Goal: Contribute content: Add original content to the website for others to see

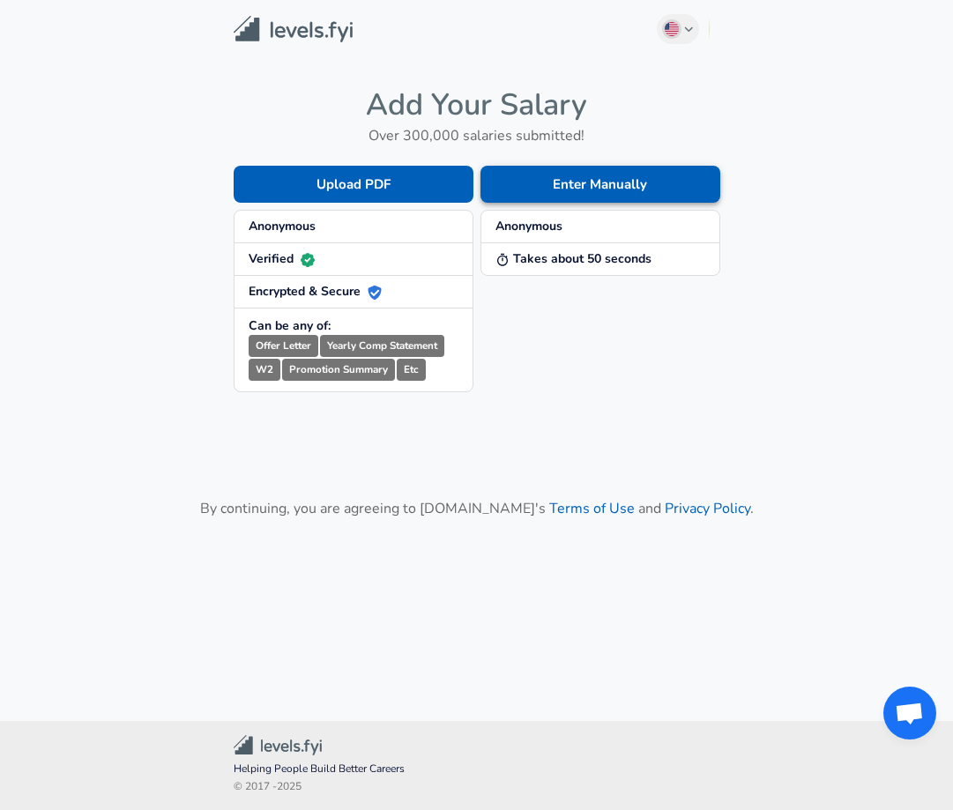
click at [616, 169] on button "Enter Manually" at bounding box center [600, 184] width 240 height 37
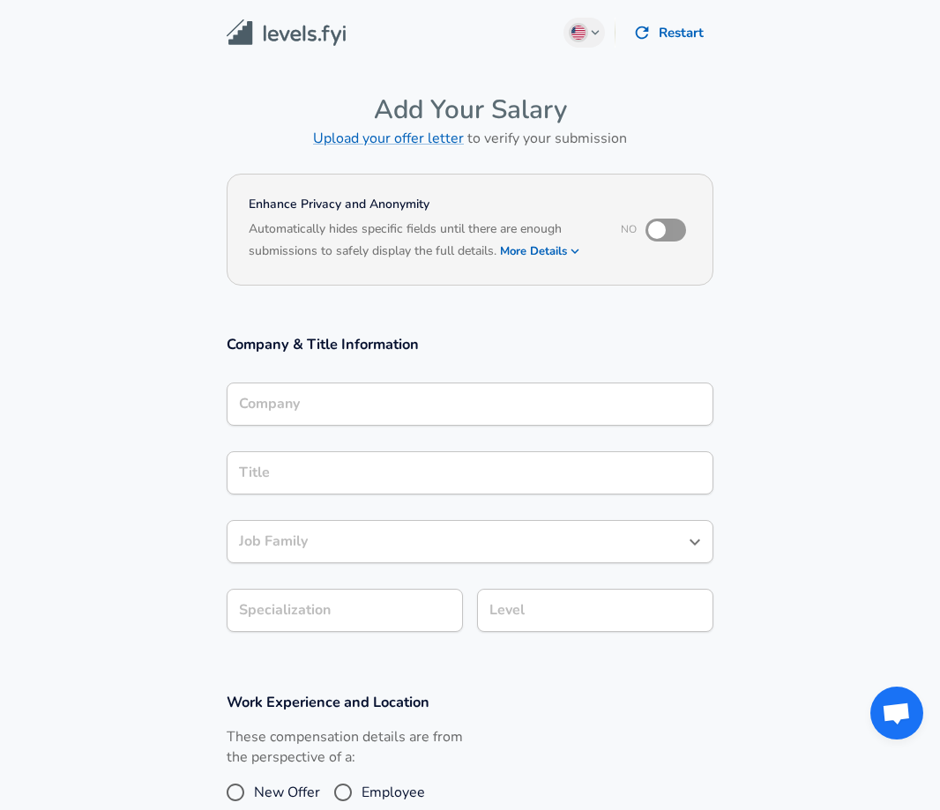
scroll to position [18, 0]
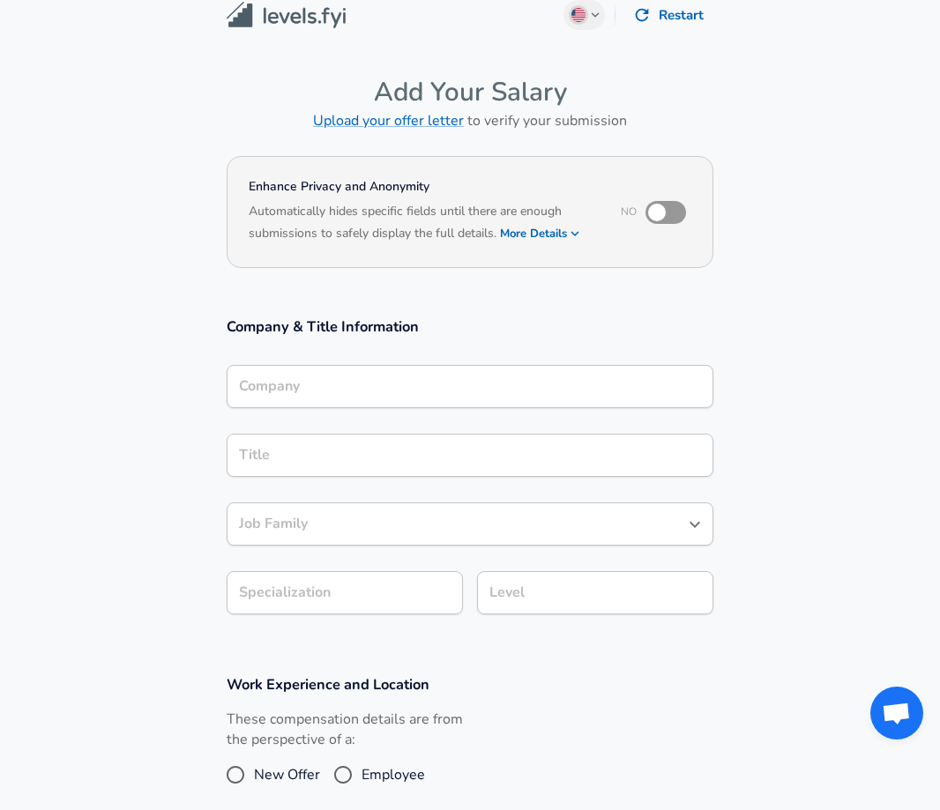
click at [333, 400] on input "Company" at bounding box center [469, 386] width 471 height 27
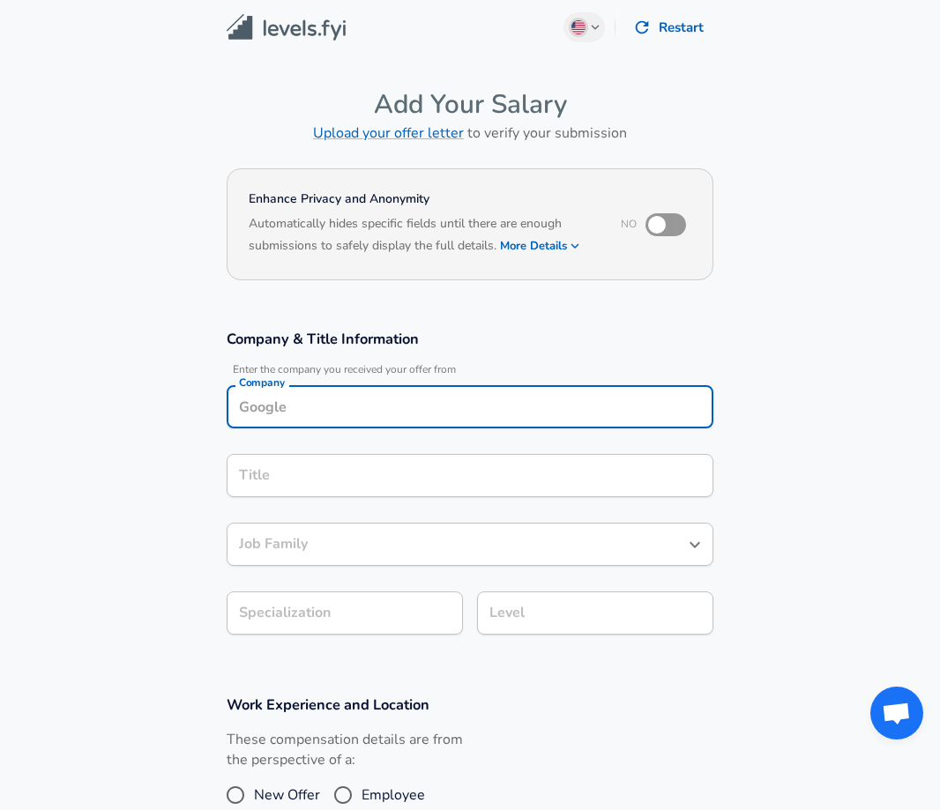
scroll to position [0, 0]
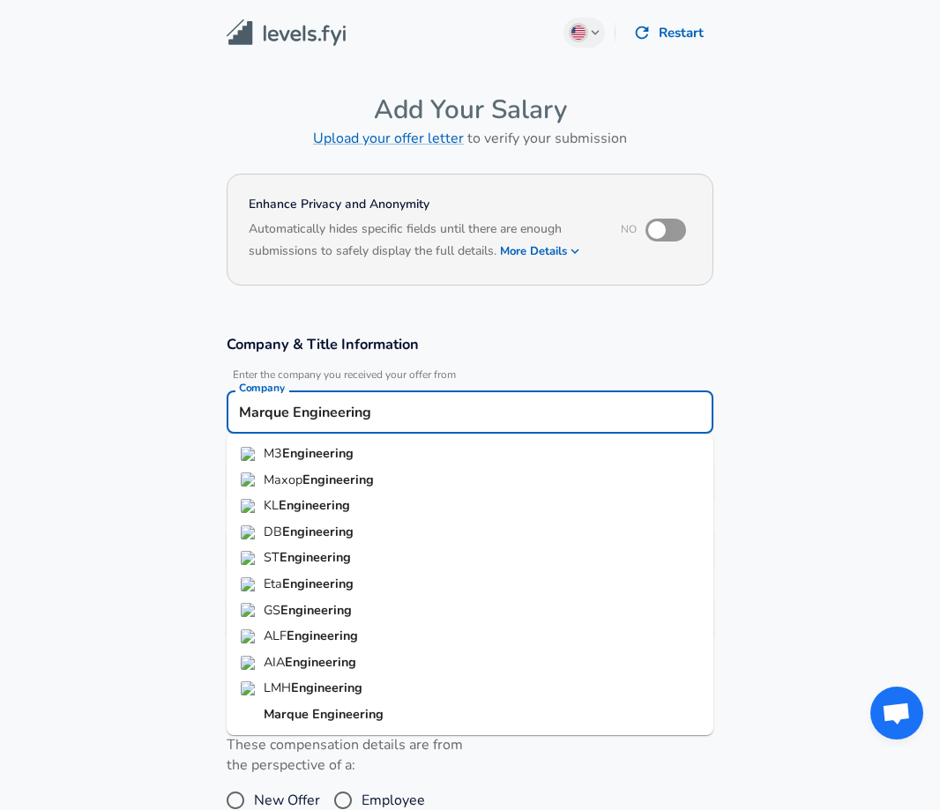
click at [392, 714] on li "Marque Engineering" at bounding box center [470, 715] width 487 height 26
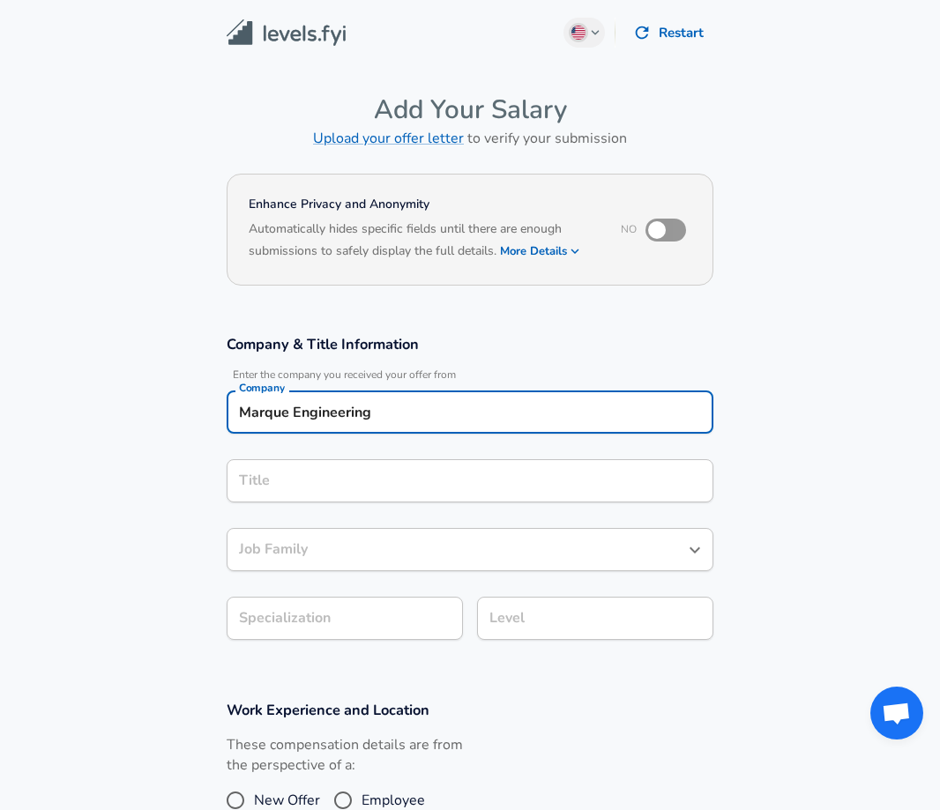
type input "Marque Engineering"
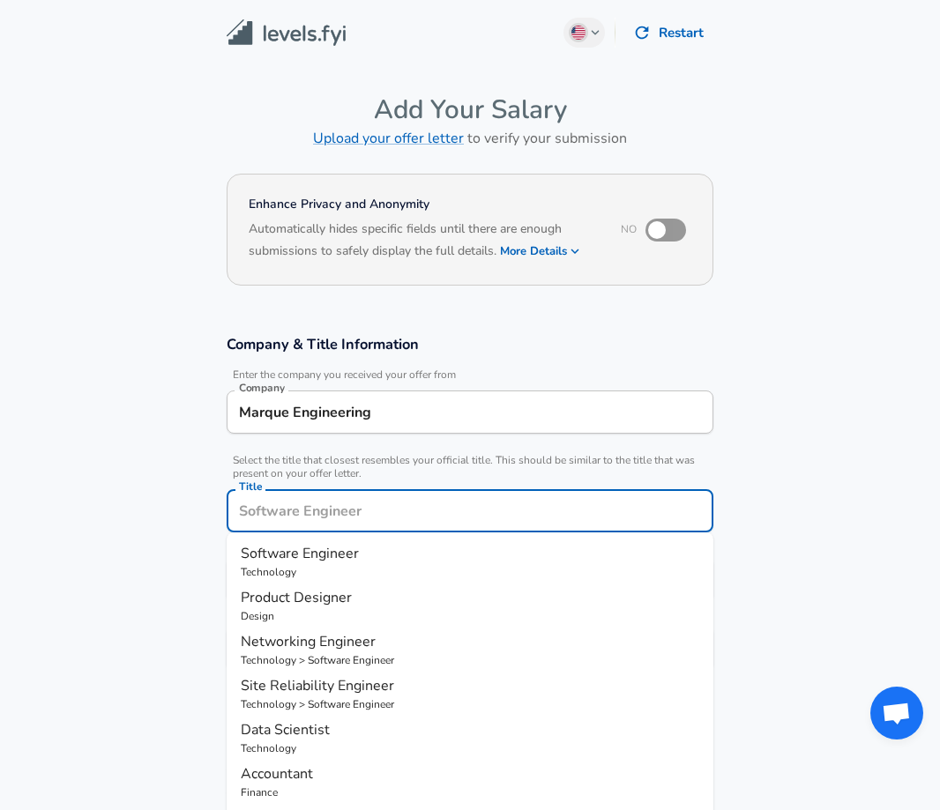
click at [365, 497] on input "Title" at bounding box center [469, 510] width 471 height 27
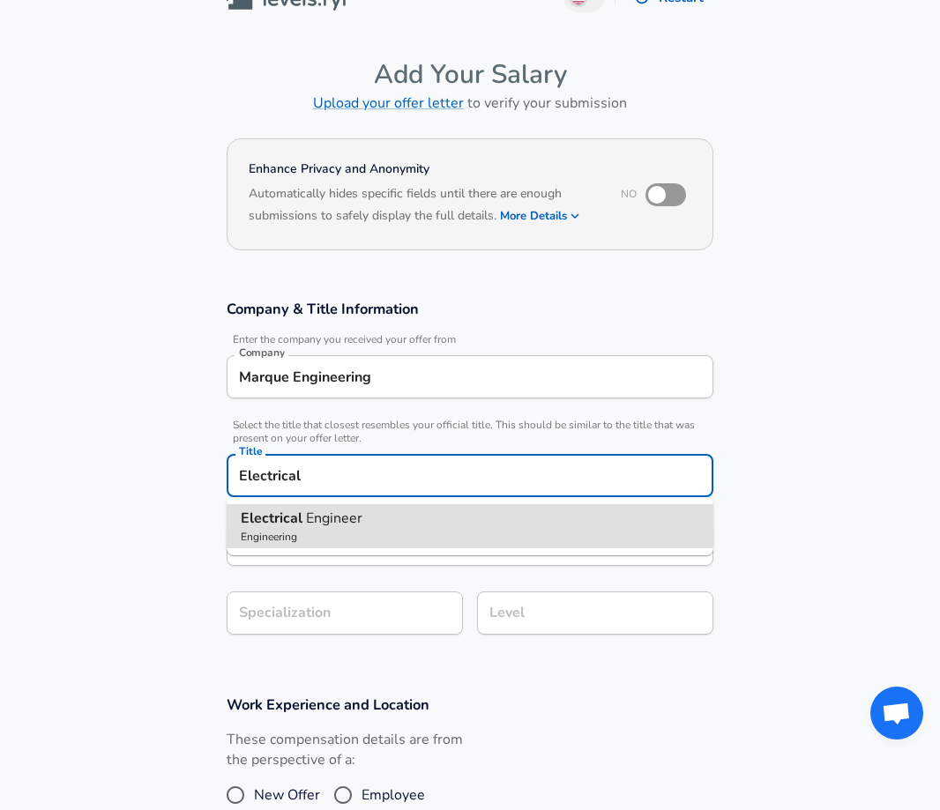
type input "Electrical Engineer"
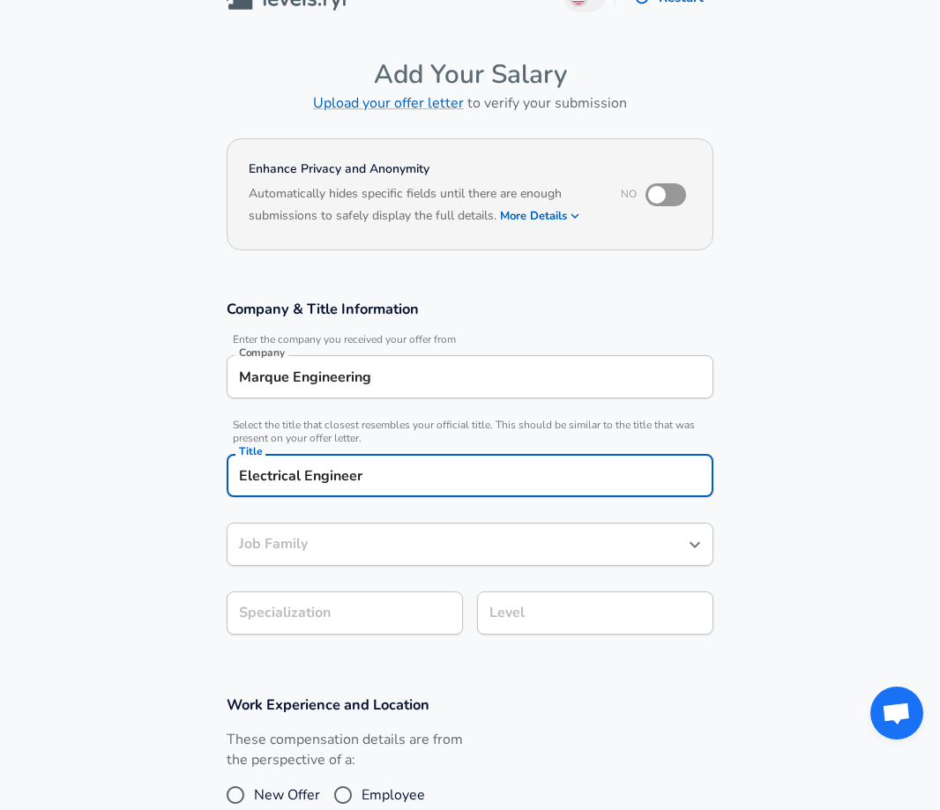
type input "Electrical Engineer"
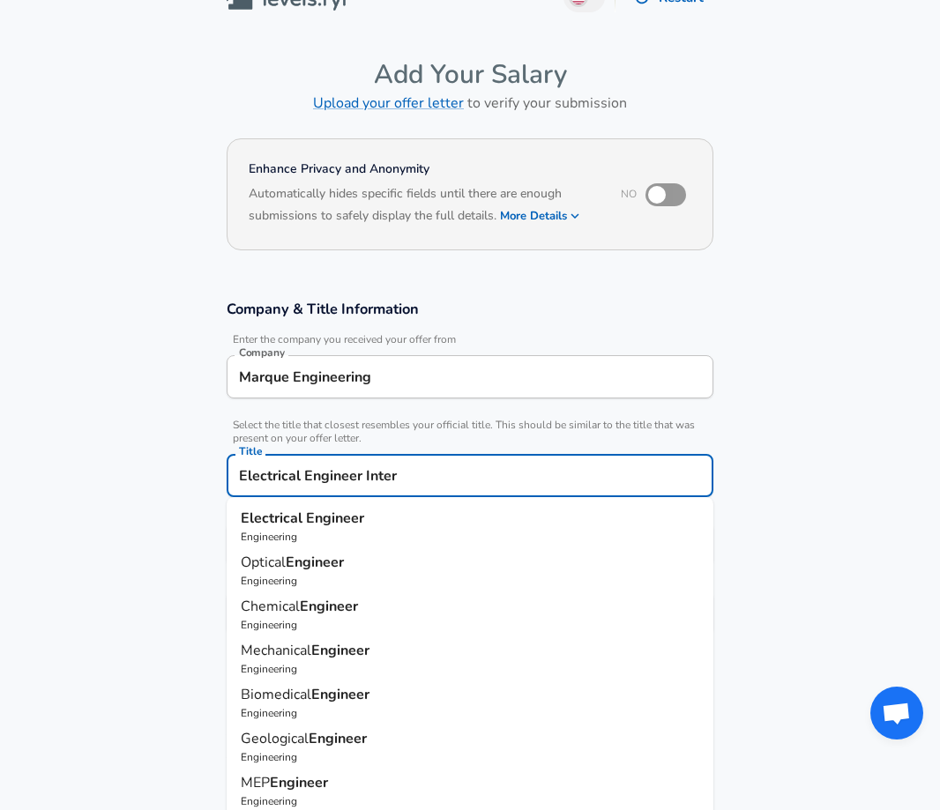
type input "Electrical Engineer Intern"
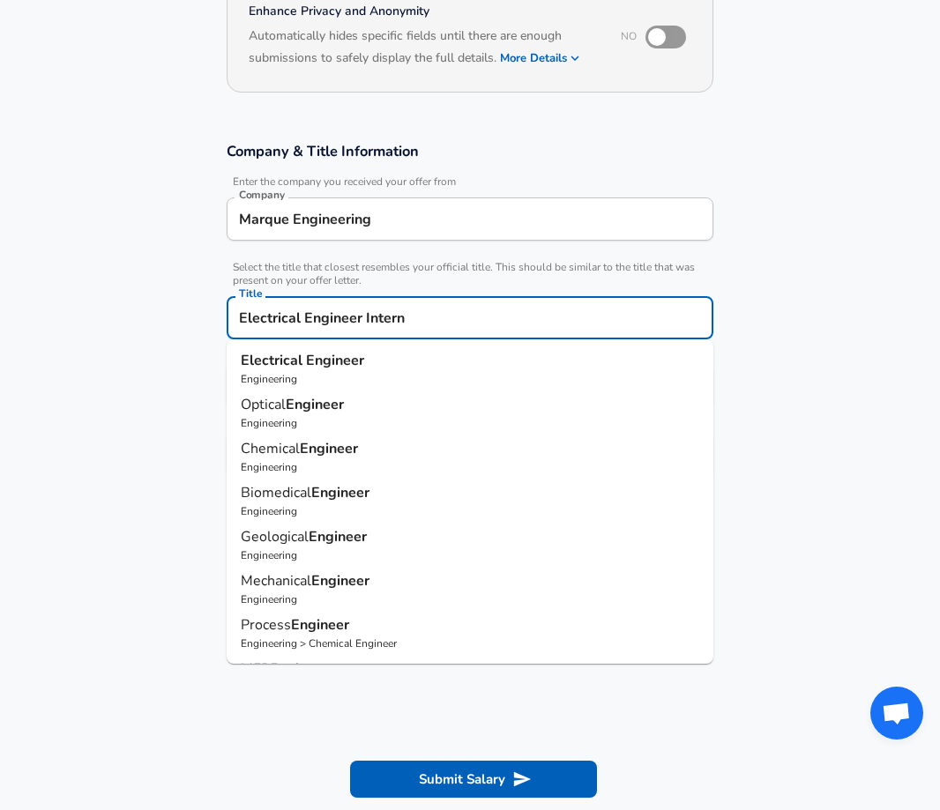
scroll to position [212, 0]
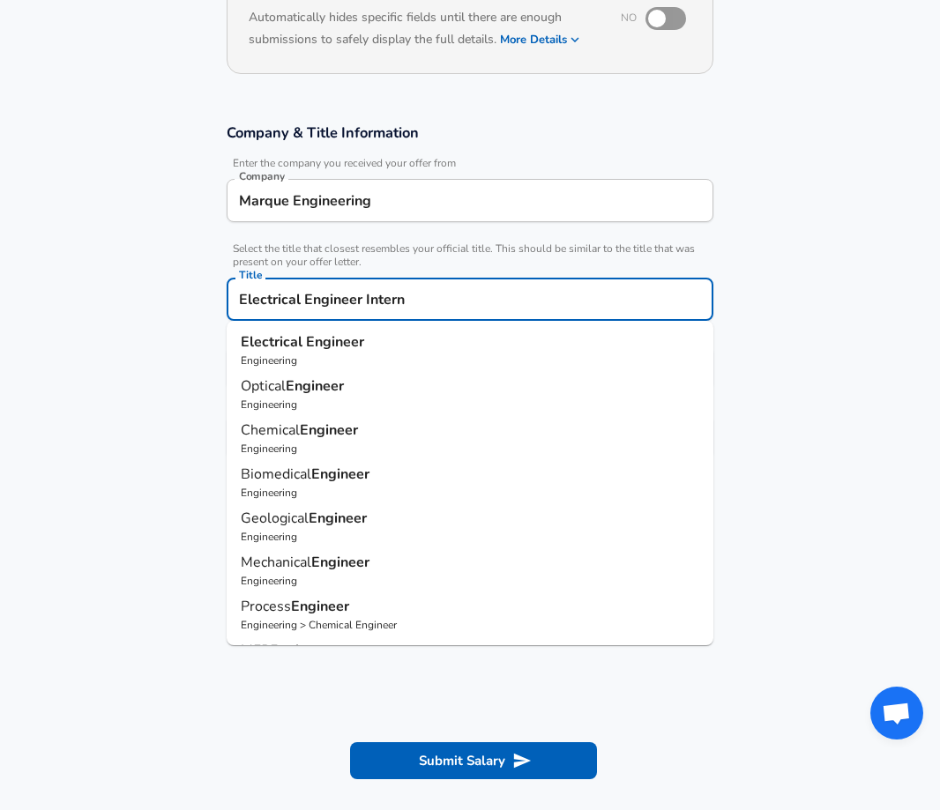
click at [350, 742] on button "Submit Salary" at bounding box center [473, 760] width 247 height 37
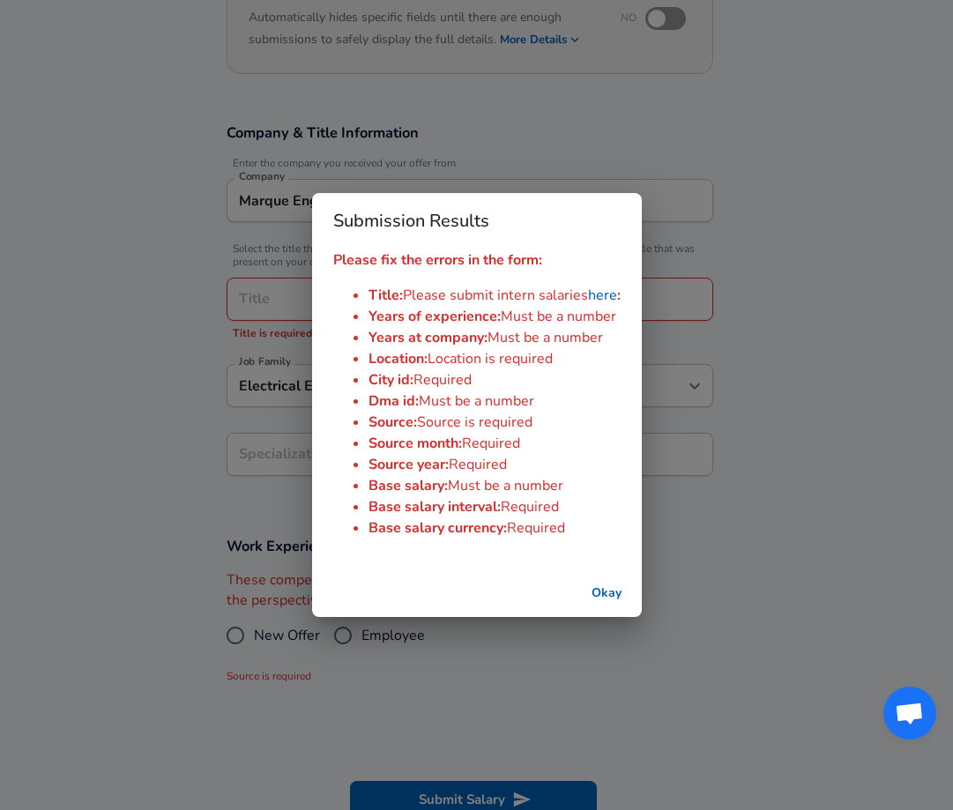
click at [601, 301] on link "here" at bounding box center [602, 295] width 29 height 19
click at [600, 594] on button "Okay" at bounding box center [606, 593] width 56 height 33
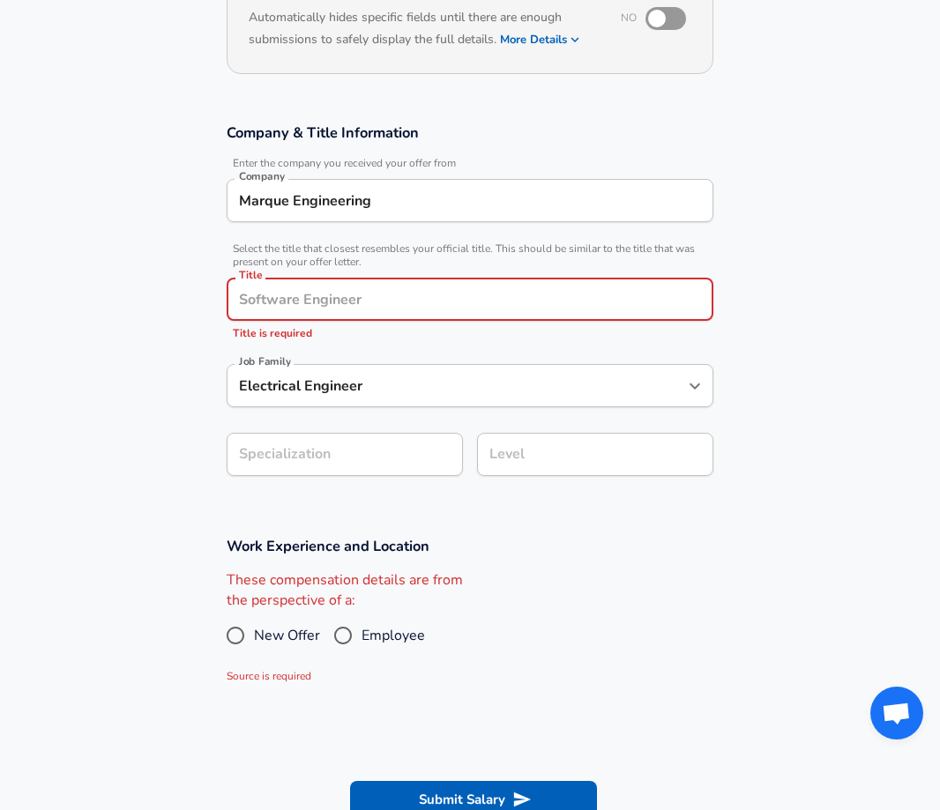
scroll to position [247, 0]
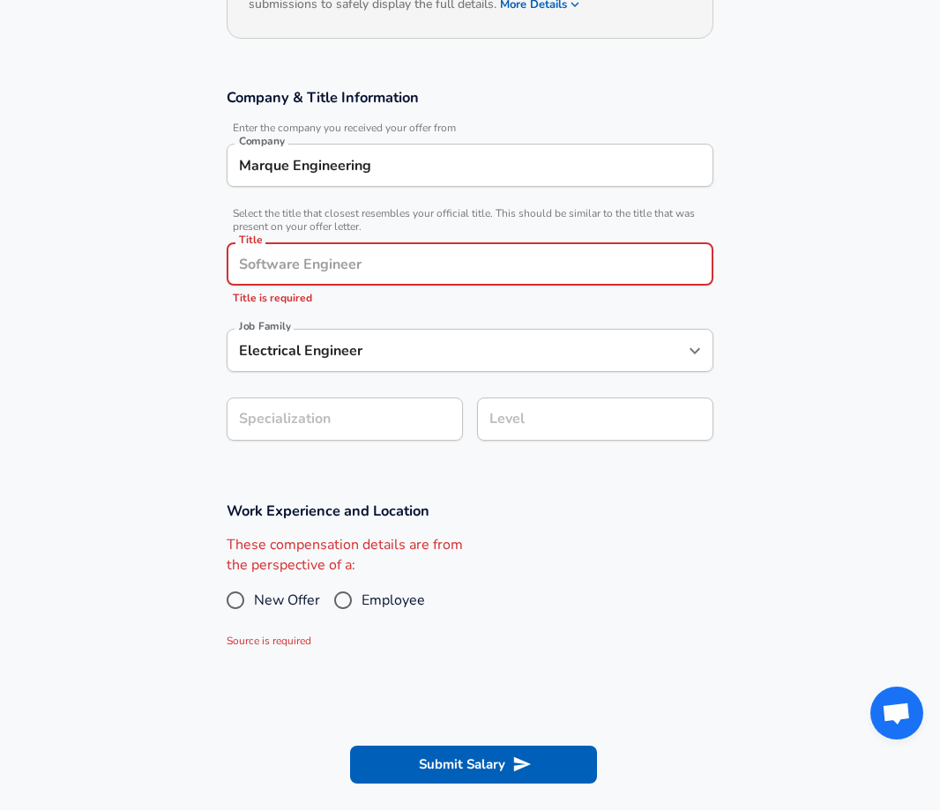
click at [392, 364] on input "Electrical Engineer" at bounding box center [456, 350] width 444 height 27
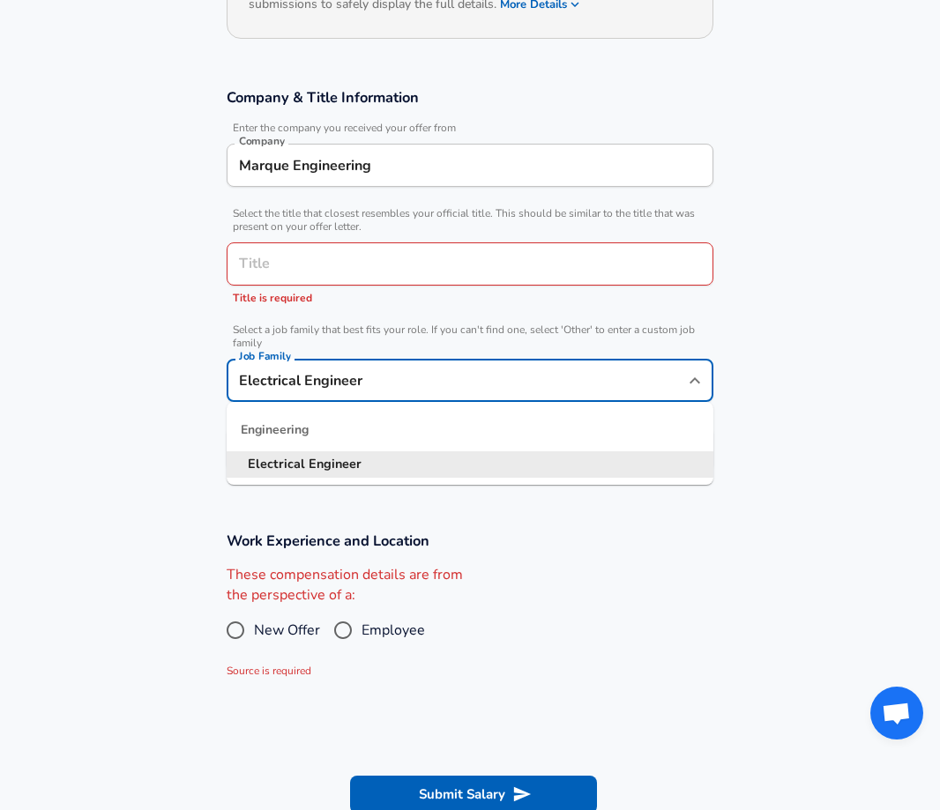
click at [381, 472] on li "Electrical Engineer" at bounding box center [470, 464] width 487 height 26
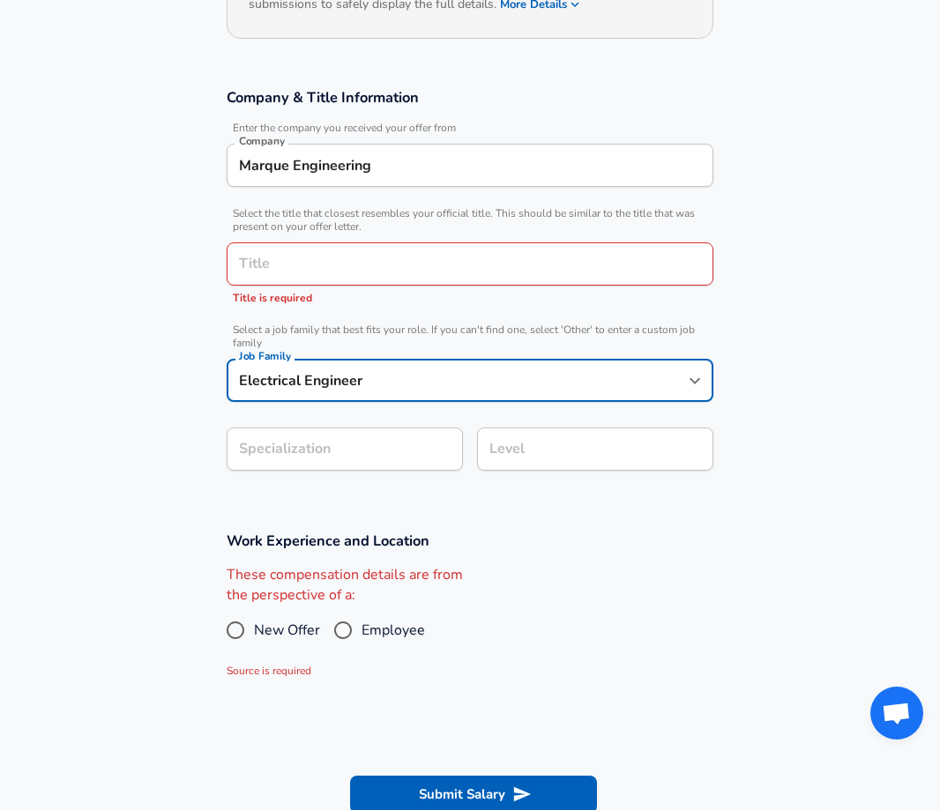
click at [372, 449] on section "Company & Title Information Enter the company you received your offer from Comp…" at bounding box center [470, 288] width 940 height 443
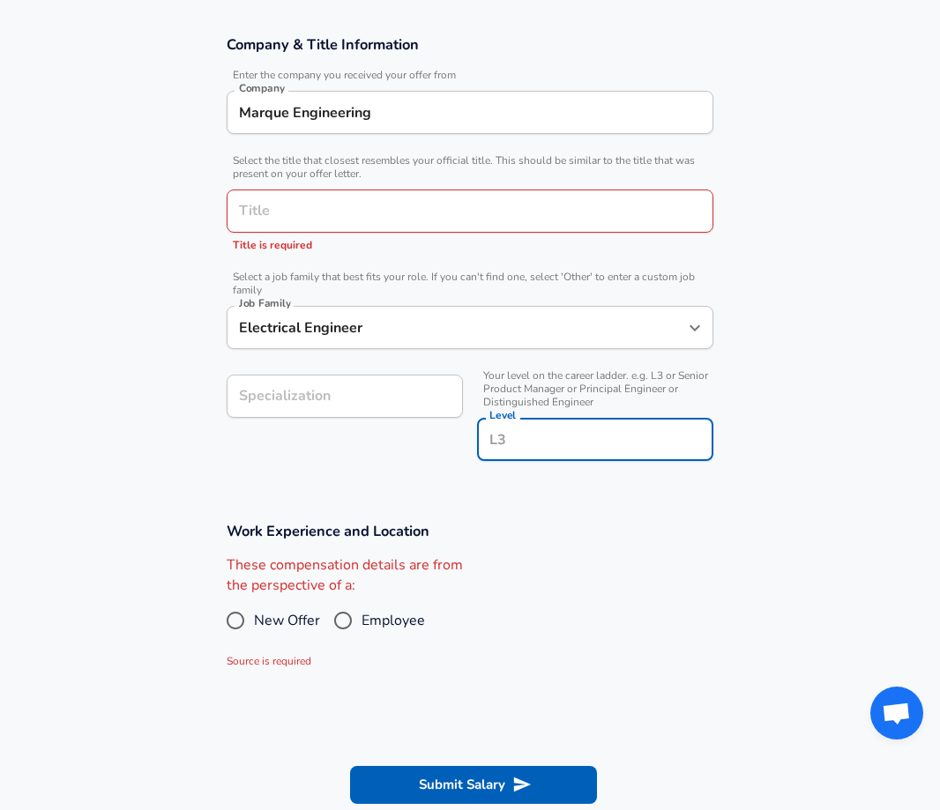
scroll to position [335, 0]
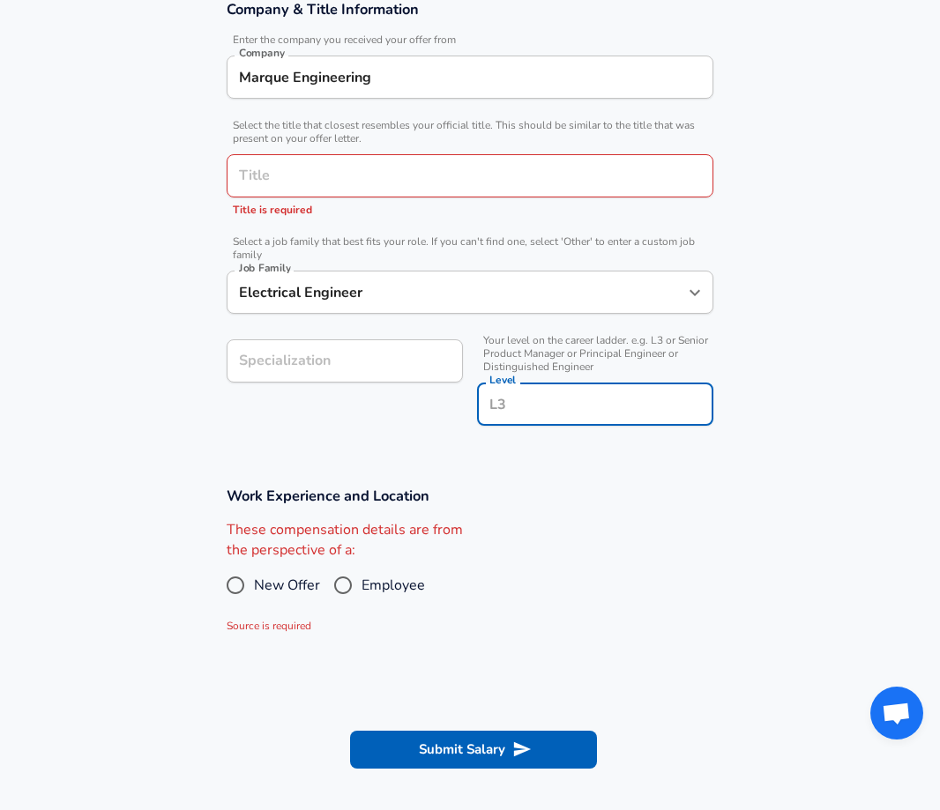
click at [565, 407] on input "Level" at bounding box center [595, 404] width 220 height 27
click at [447, 435] on div "Specialization Specialization" at bounding box center [337, 381] width 250 height 112
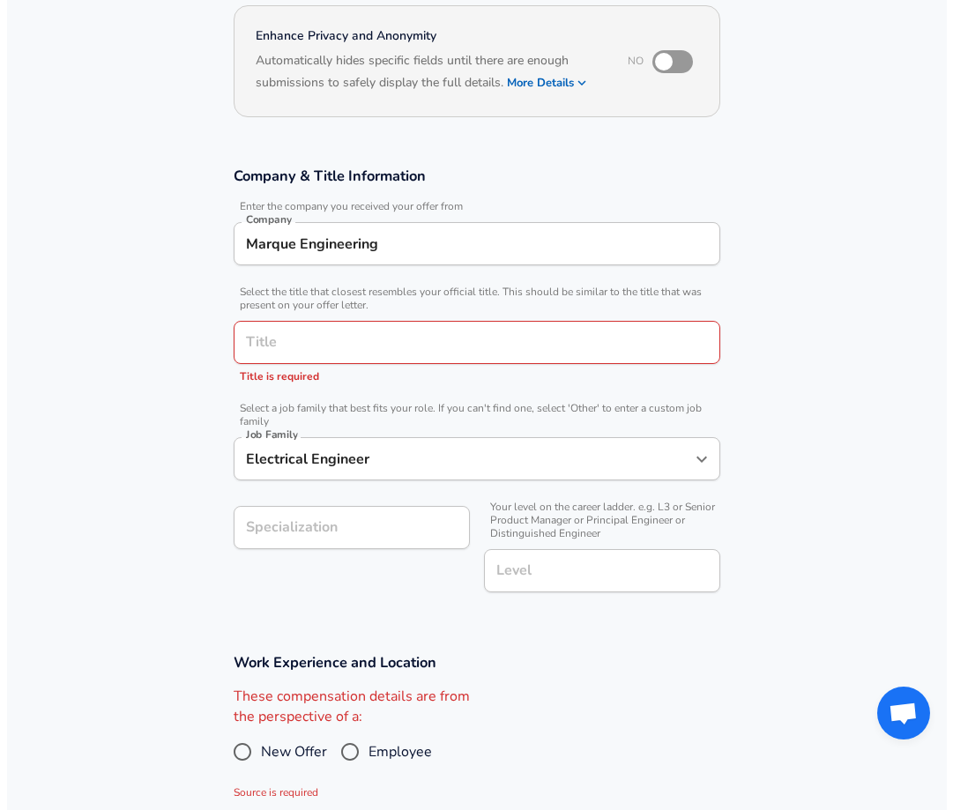
scroll to position [0, 0]
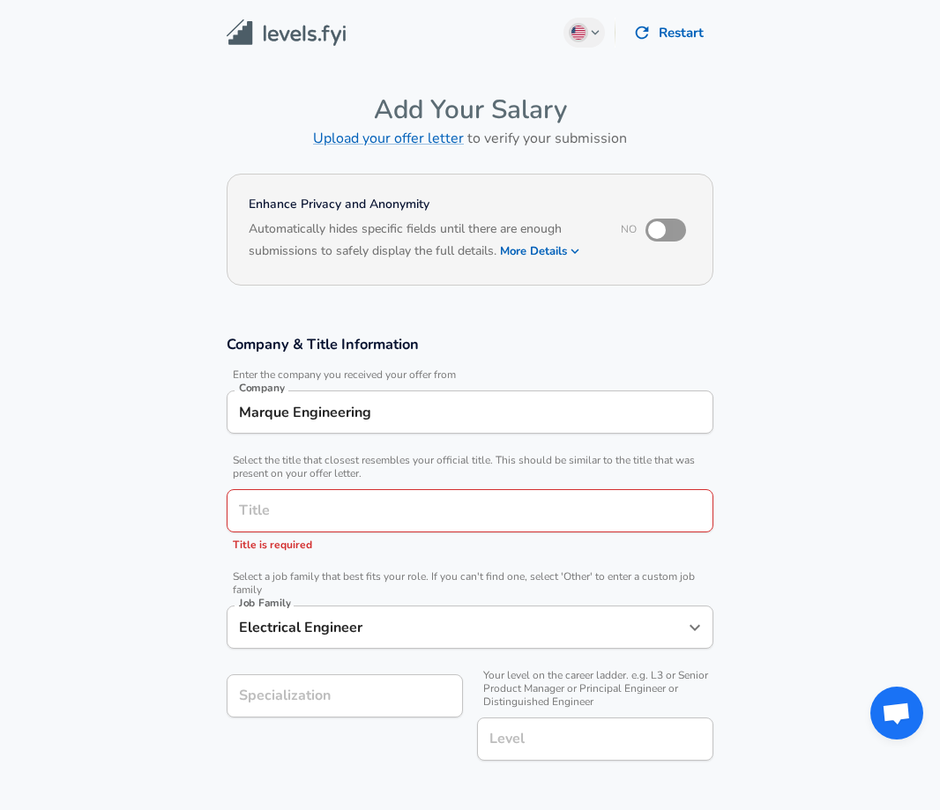
click at [683, 37] on button "Restart" at bounding box center [669, 32] width 87 height 37
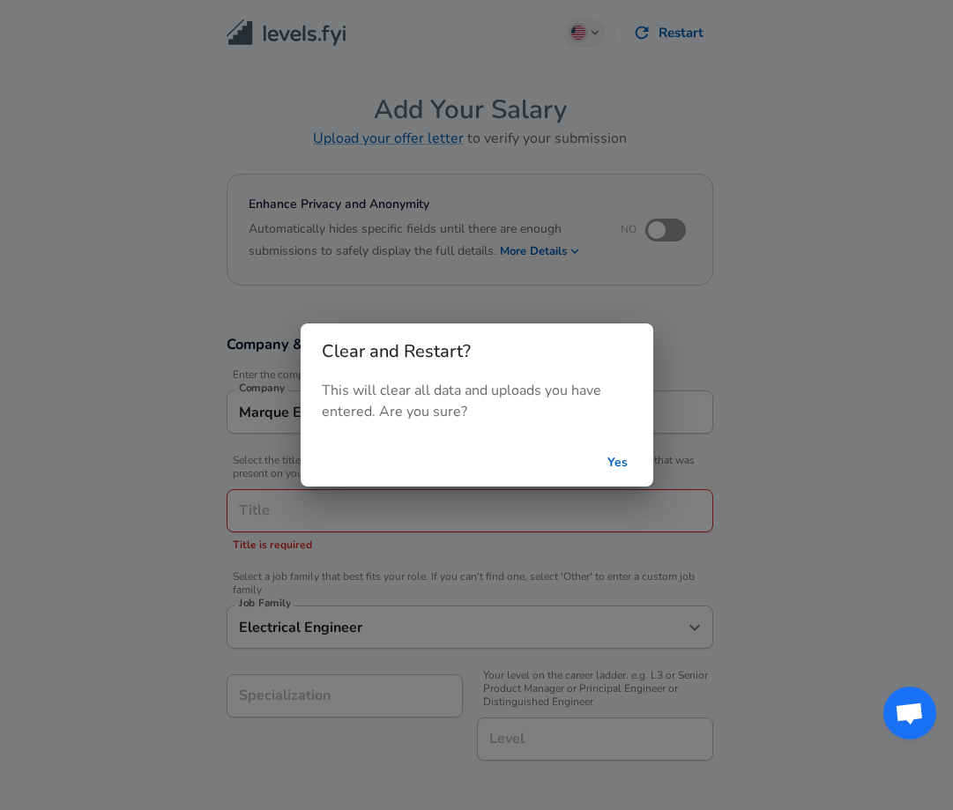
click at [615, 461] on button "Yes" at bounding box center [618, 463] width 56 height 33
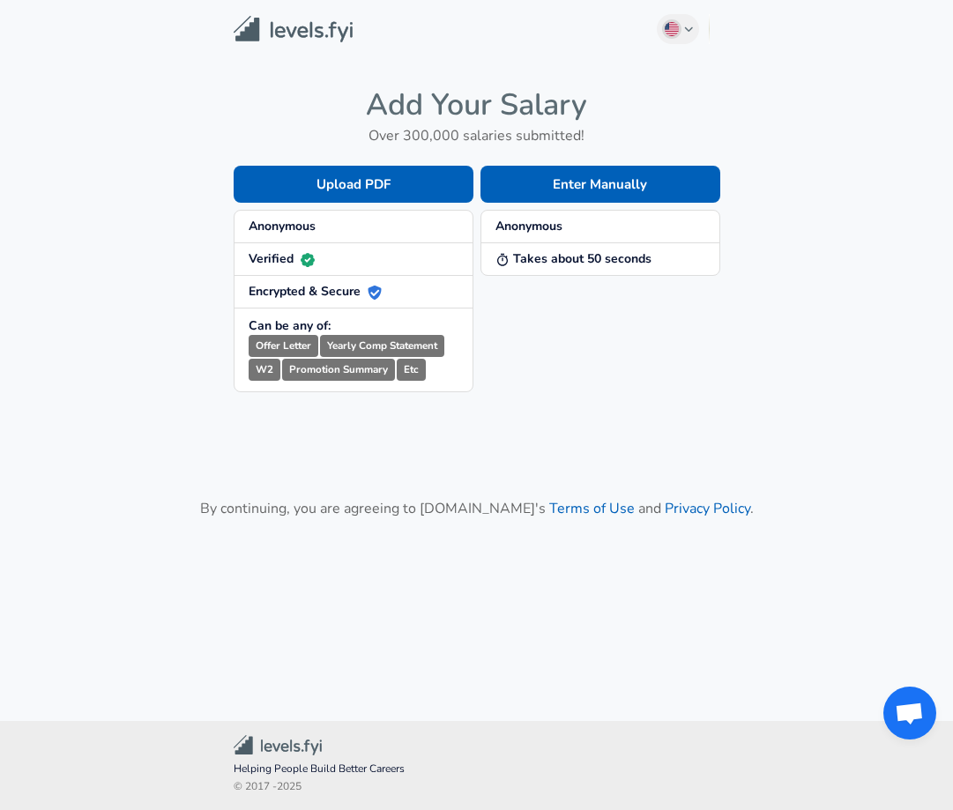
click at [284, 40] on img at bounding box center [293, 29] width 119 height 27
